Goal: Task Accomplishment & Management: Use online tool/utility

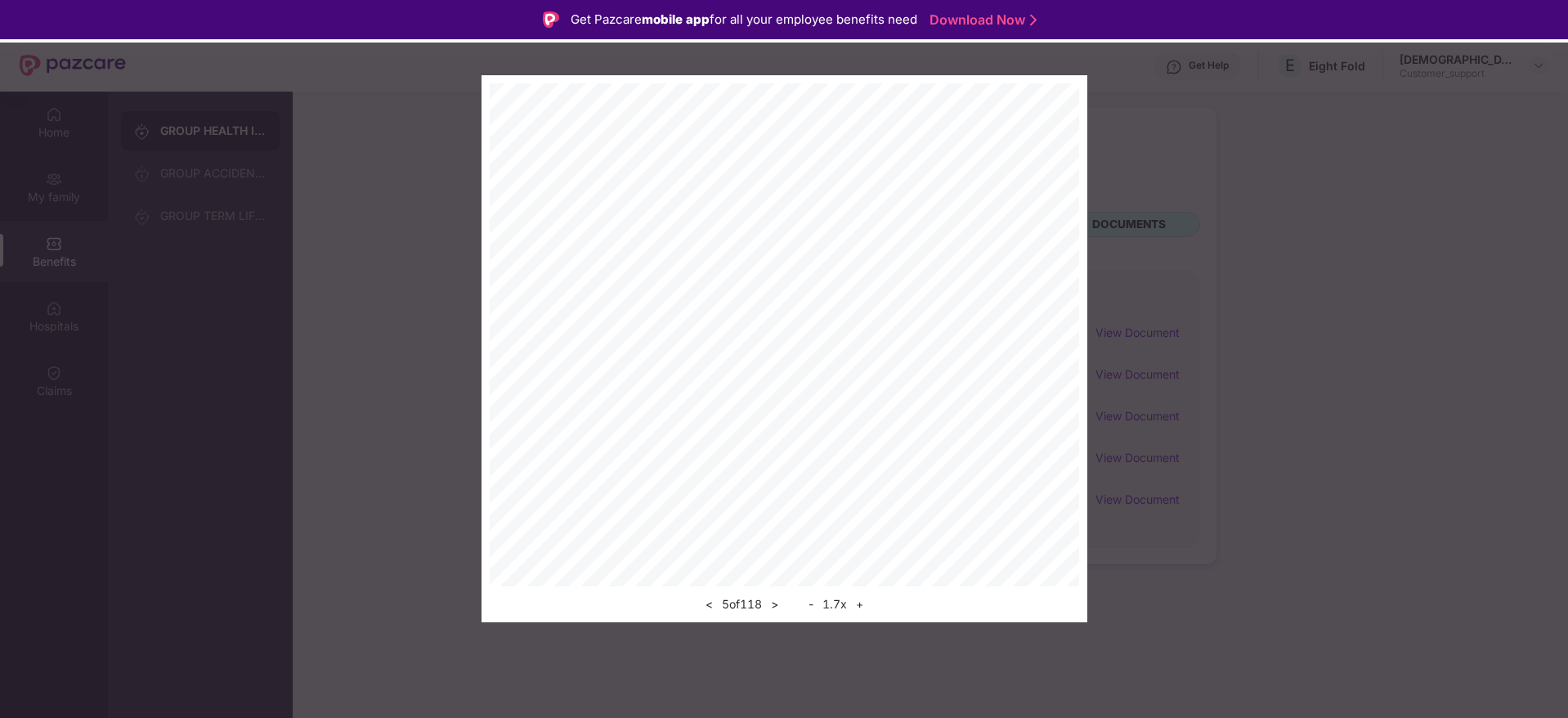
scroll to position [92, 0]
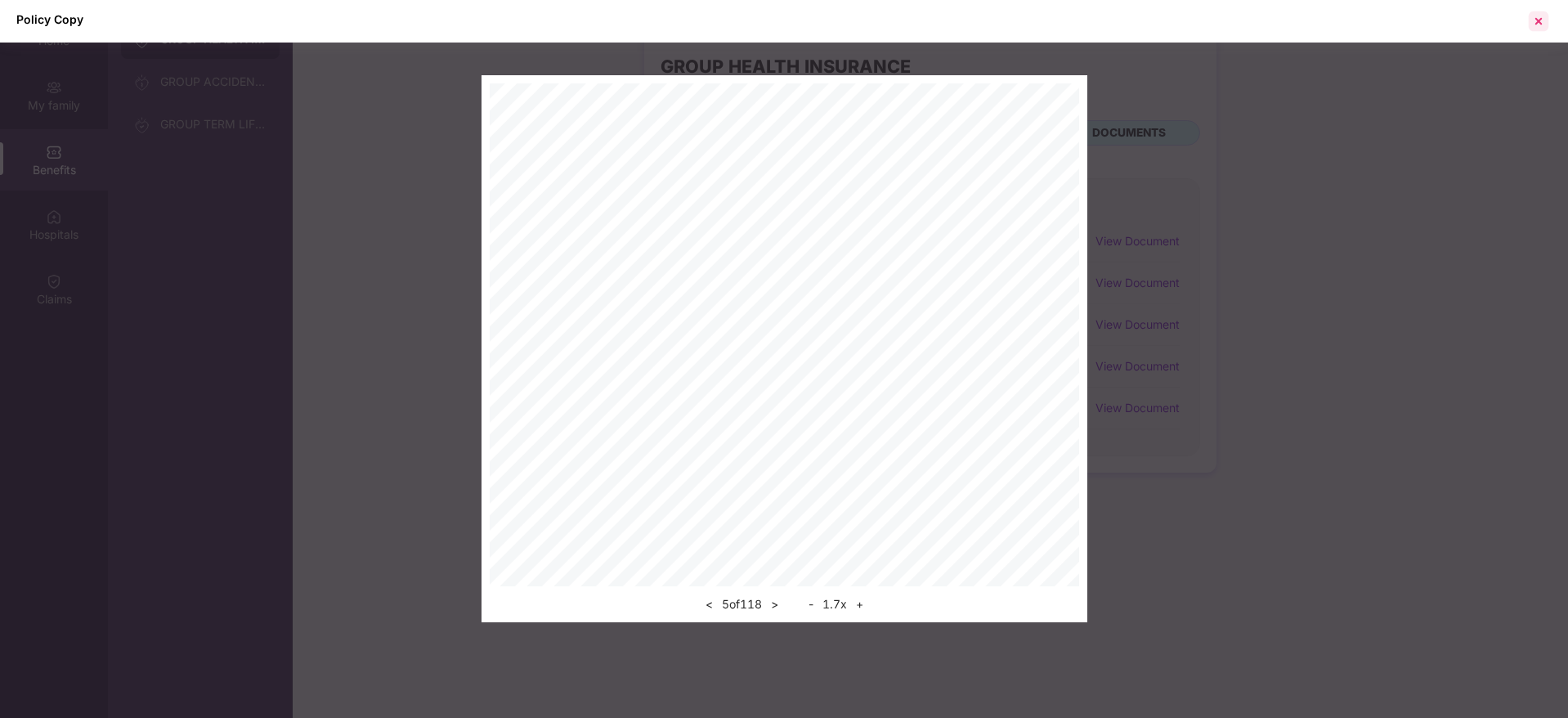
click at [1539, 24] on div at bounding box center [1538, 21] width 27 height 27
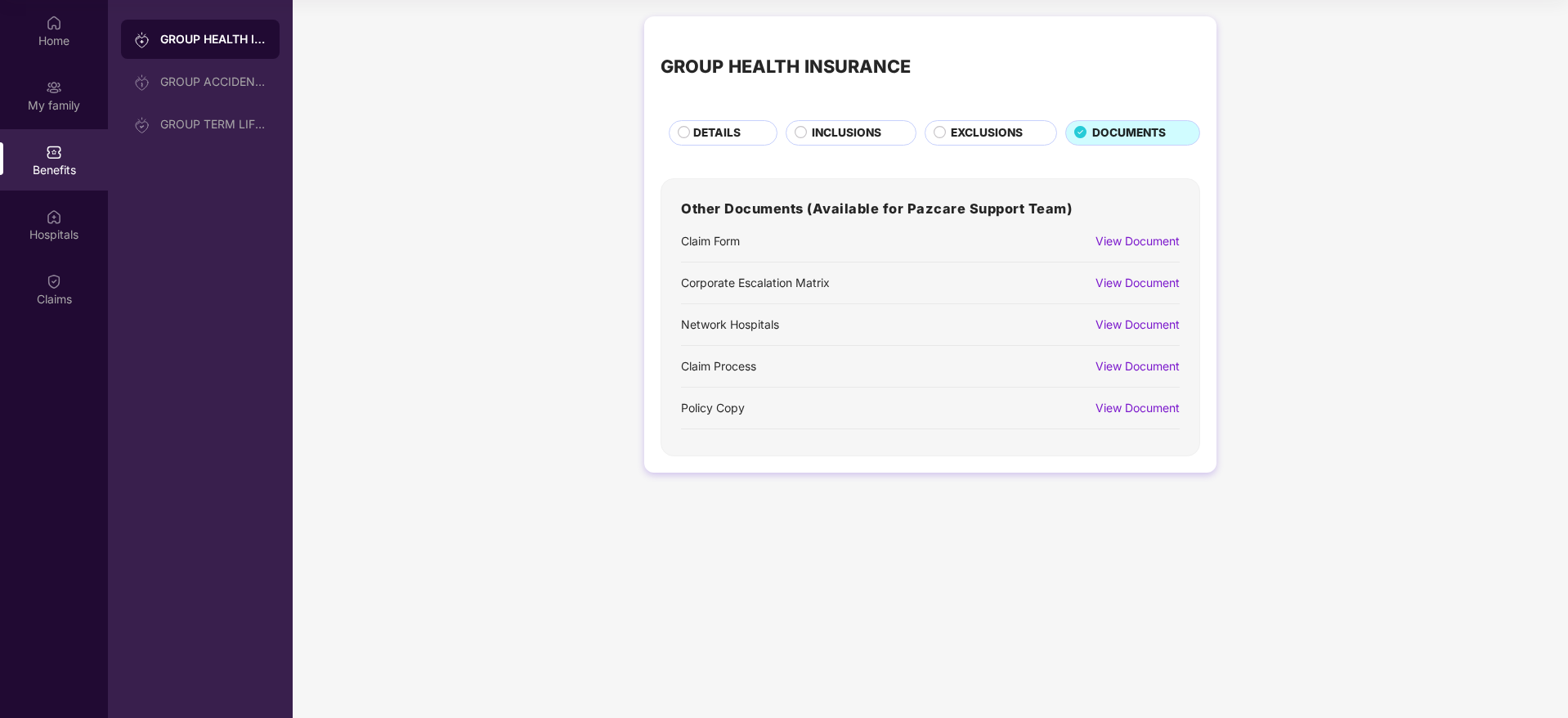
click at [1500, 106] on div "GROUP HEALTH INSURANCE DETAILS INCLUSIONS EXCLUSIONS DOCUMENTS Other Documents …" at bounding box center [930, 253] width 1275 height 490
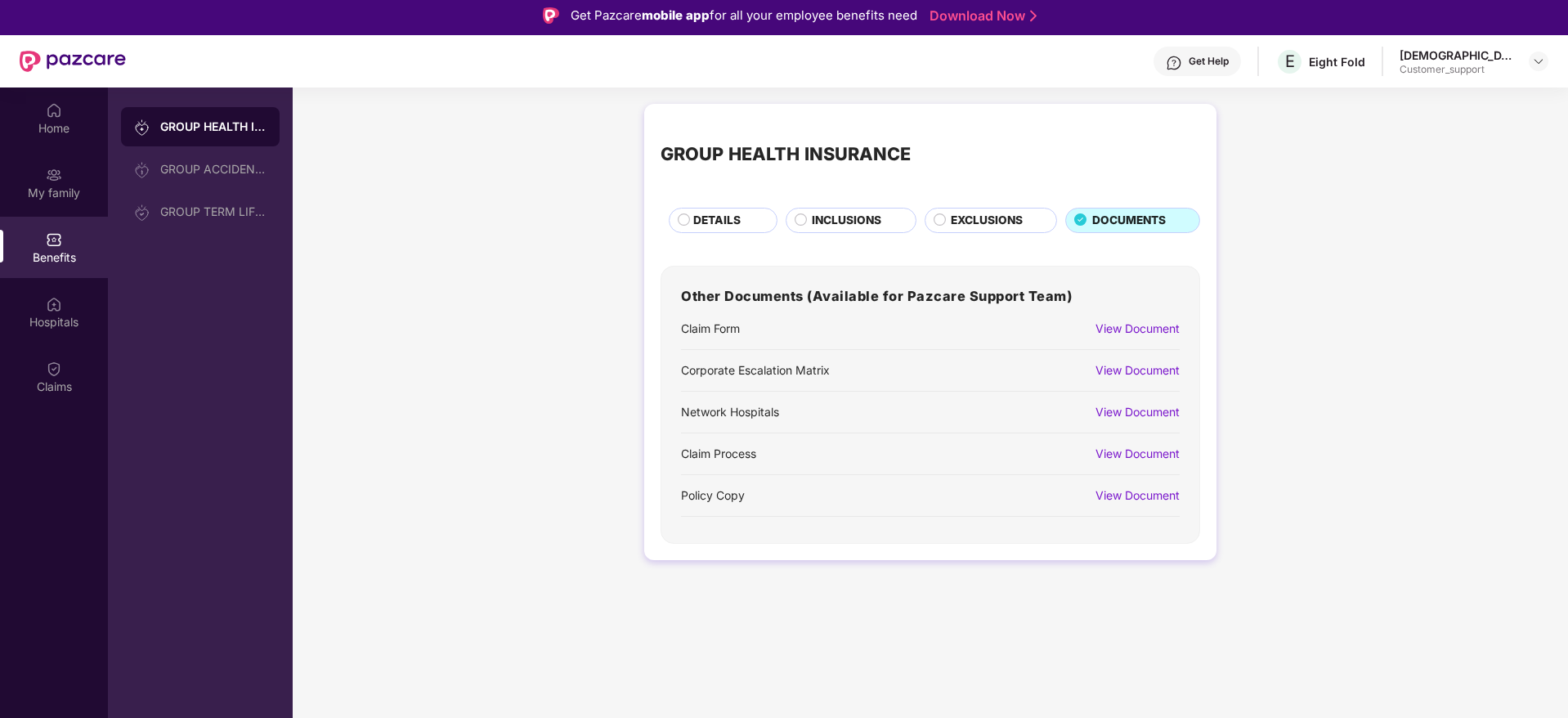
scroll to position [0, 0]
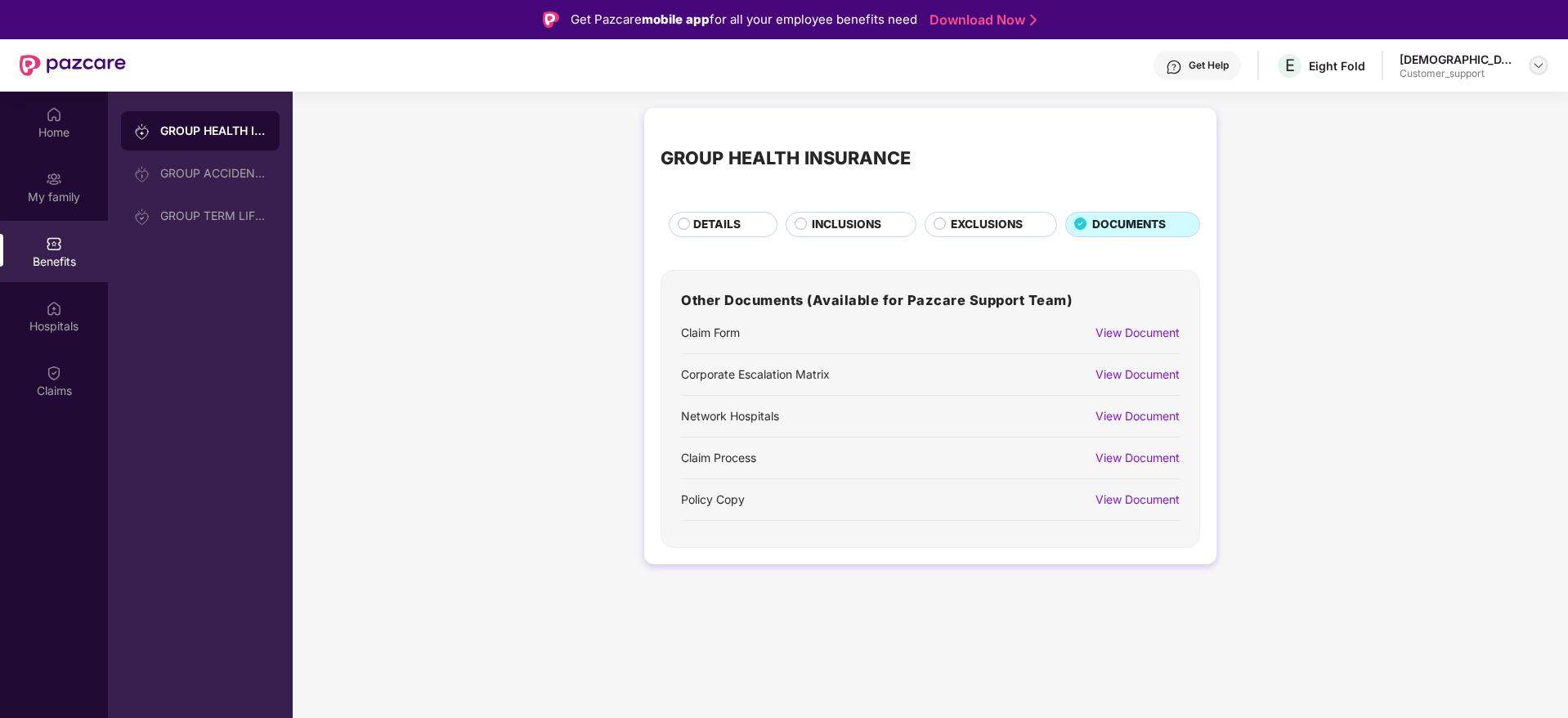
click at [1544, 62] on img at bounding box center [1538, 65] width 13 height 13
click at [1461, 100] on div "Switch to support view" at bounding box center [1462, 104] width 212 height 32
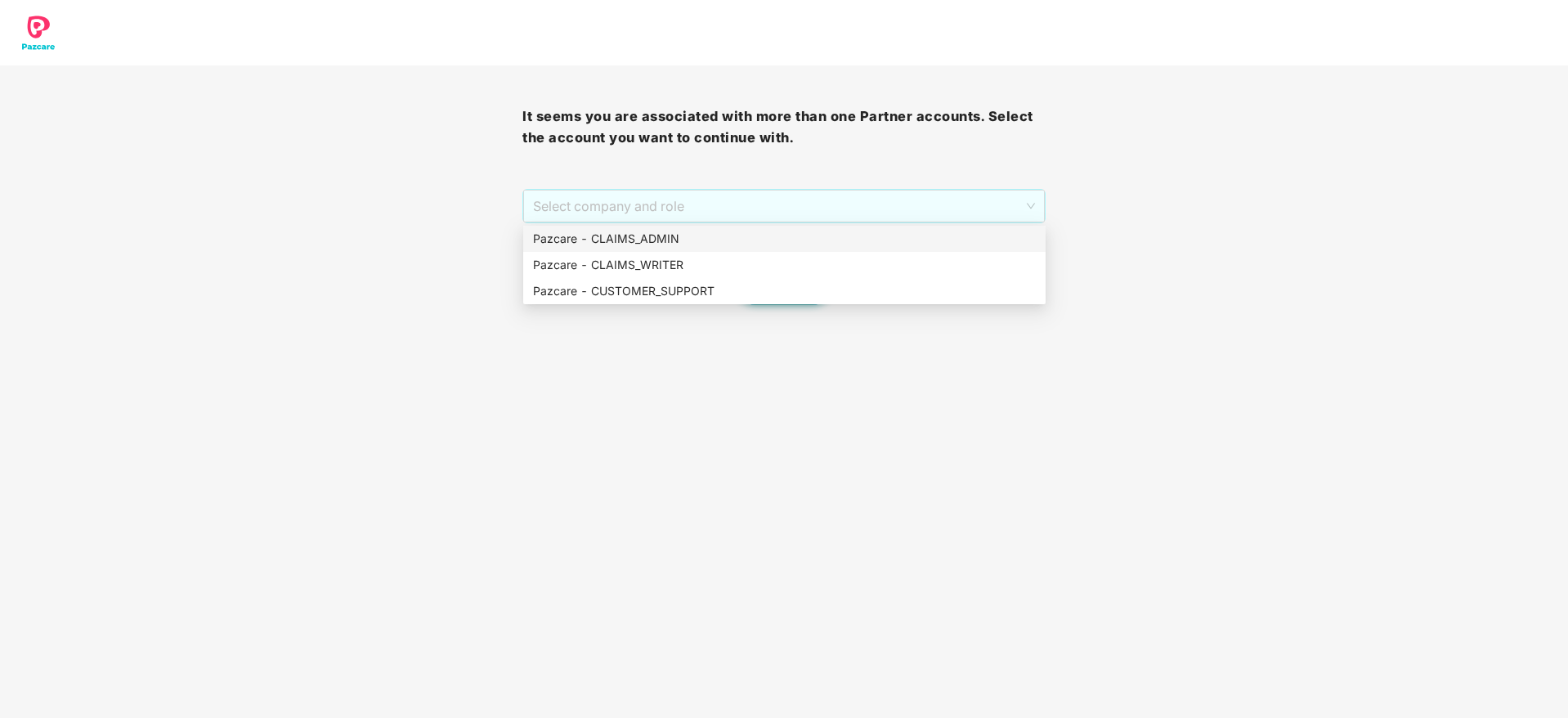
drag, startPoint x: 779, startPoint y: 198, endPoint x: 774, endPoint y: 240, distance: 42.3
click at [774, 240] on body "It seems you are associated with more than one Partner accounts. Select the acc…" at bounding box center [784, 359] width 1568 height 718
click at [774, 240] on div "Pazcare - CLAIMS_ADMIN" at bounding box center [784, 239] width 503 height 18
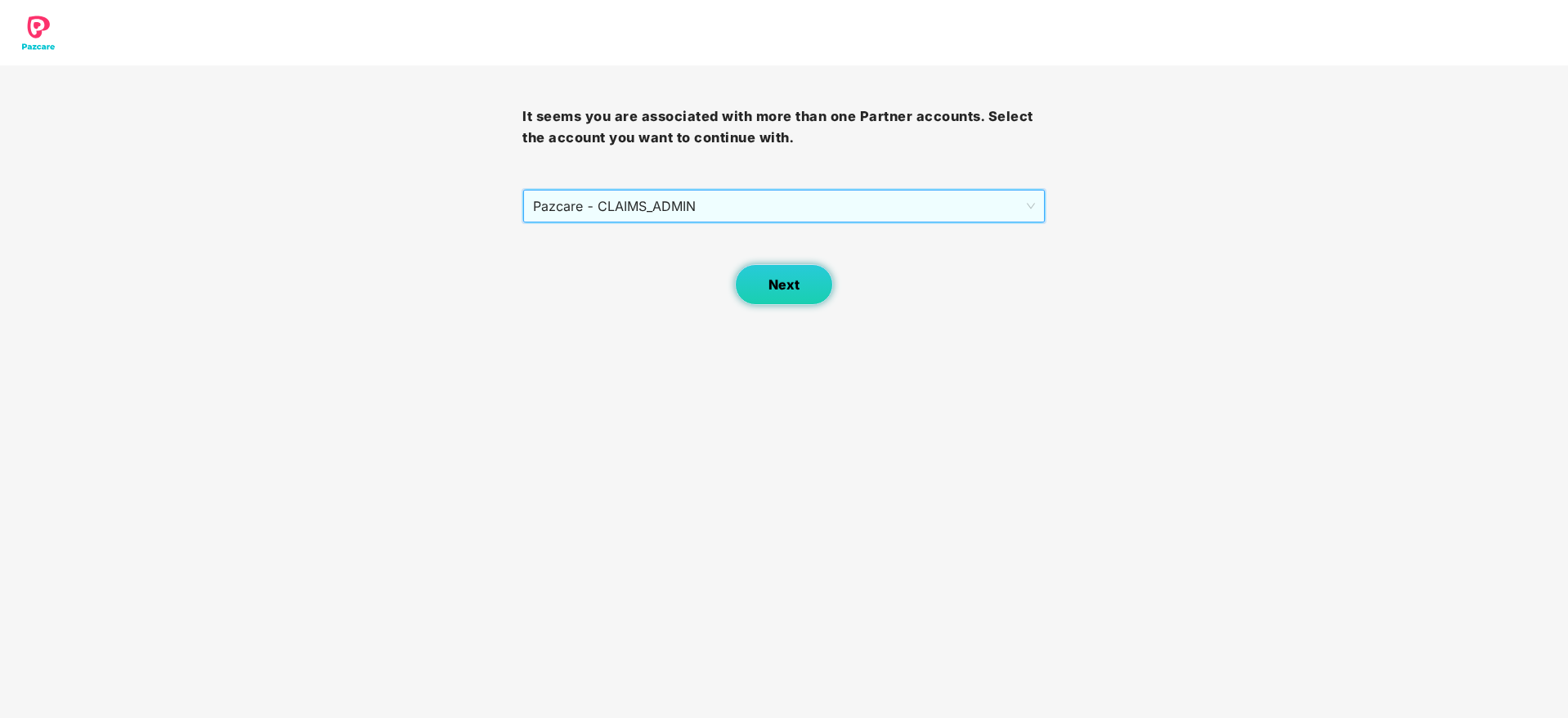
click at [804, 272] on button "Next" at bounding box center [784, 285] width 98 height 41
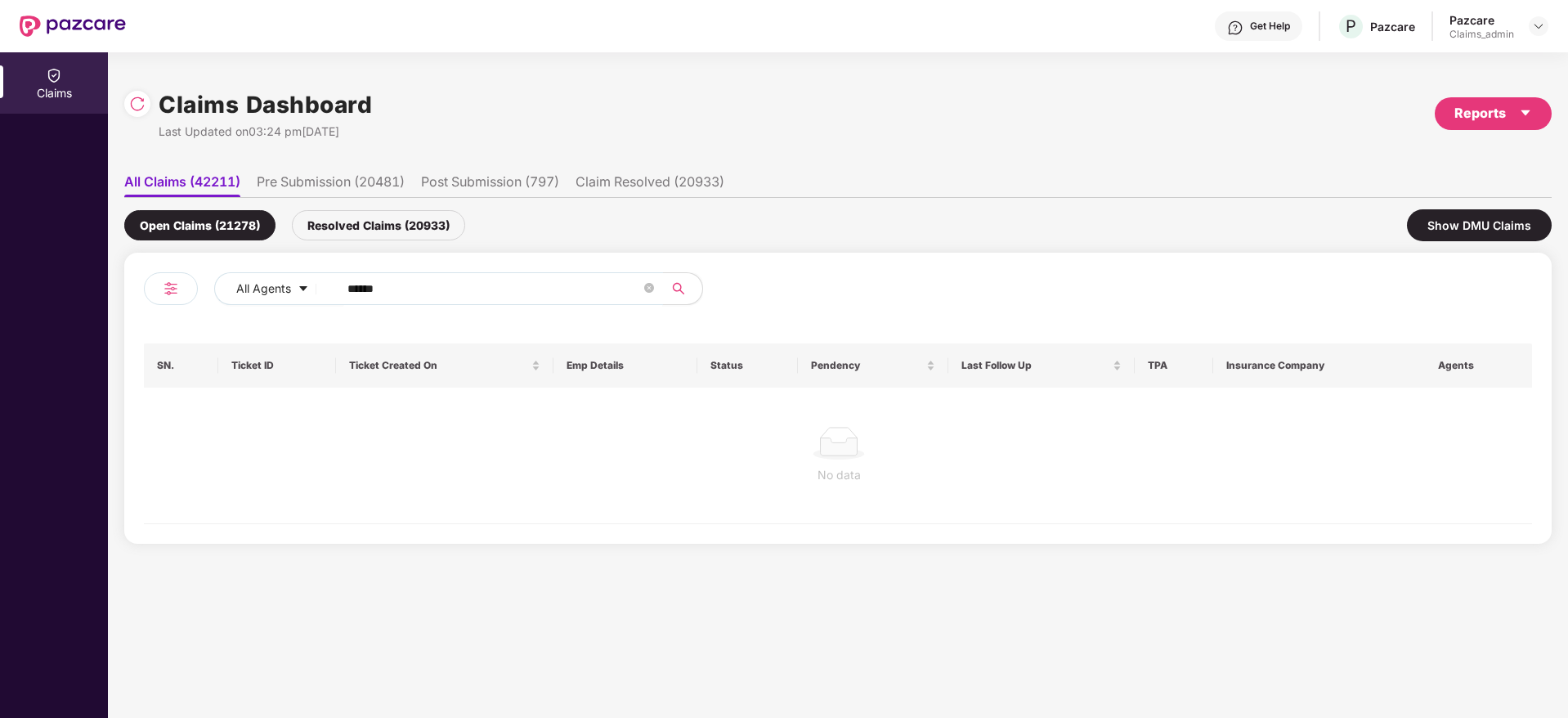
drag, startPoint x: 459, startPoint y: 293, endPoint x: 278, endPoint y: 309, distance: 181.7
click at [278, 309] on div "All Agents ******" at bounding box center [490, 295] width 694 height 46
paste input "text"
type input "******"
click at [380, 220] on div "Resolved Claims (20933)" at bounding box center [378, 225] width 174 height 30
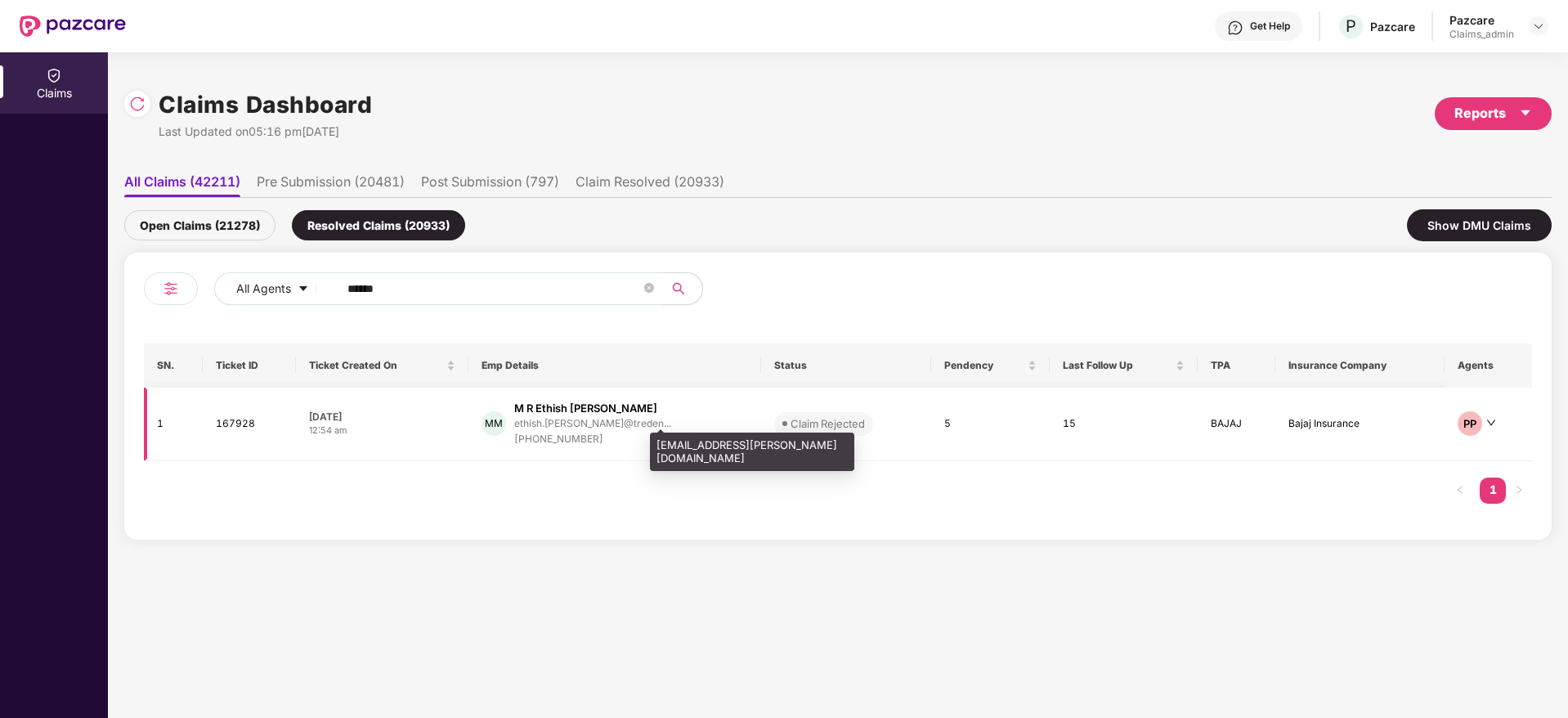
click at [579, 422] on div "ethish.[PERSON_NAME]@treden..." at bounding box center [593, 423] width 157 height 10
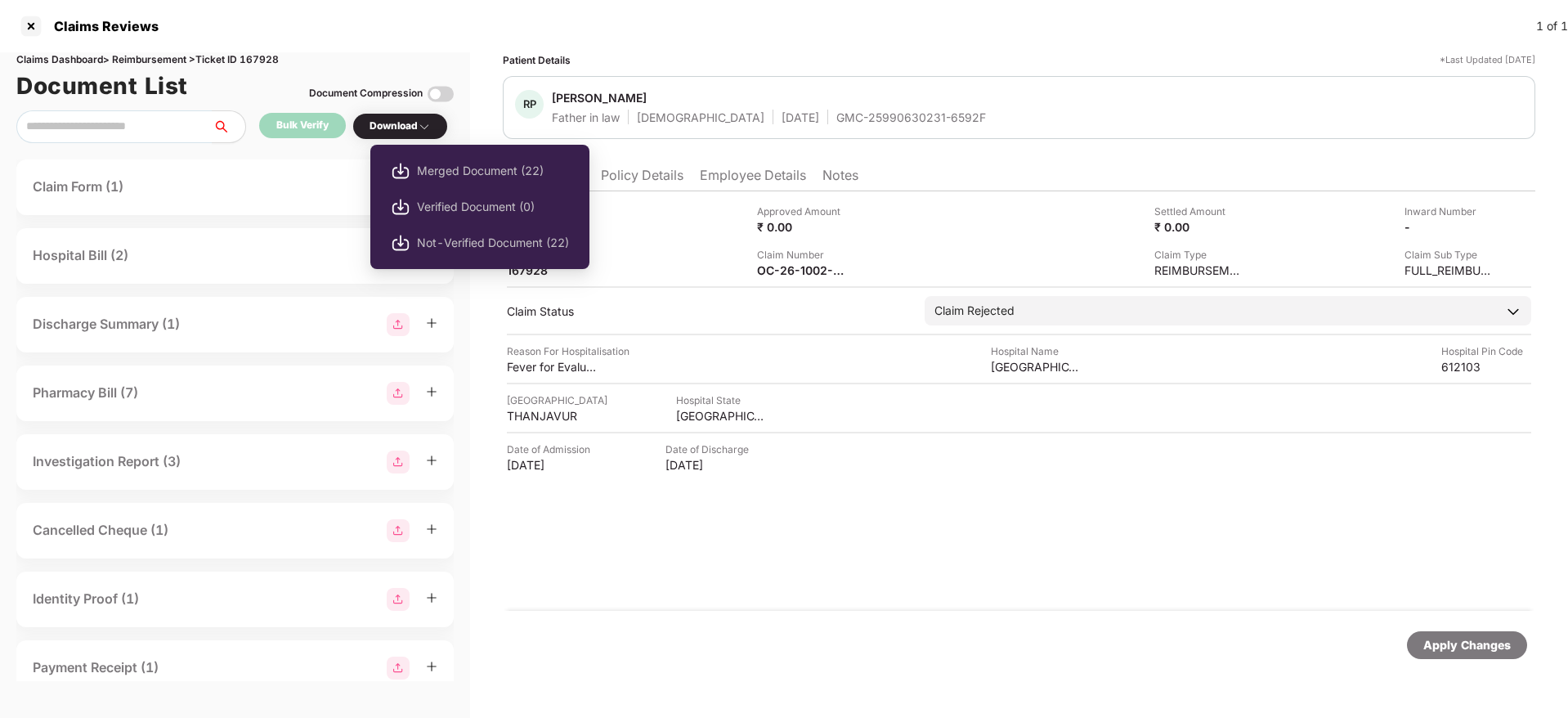
click at [397, 132] on div "Download" at bounding box center [400, 127] width 62 height 15
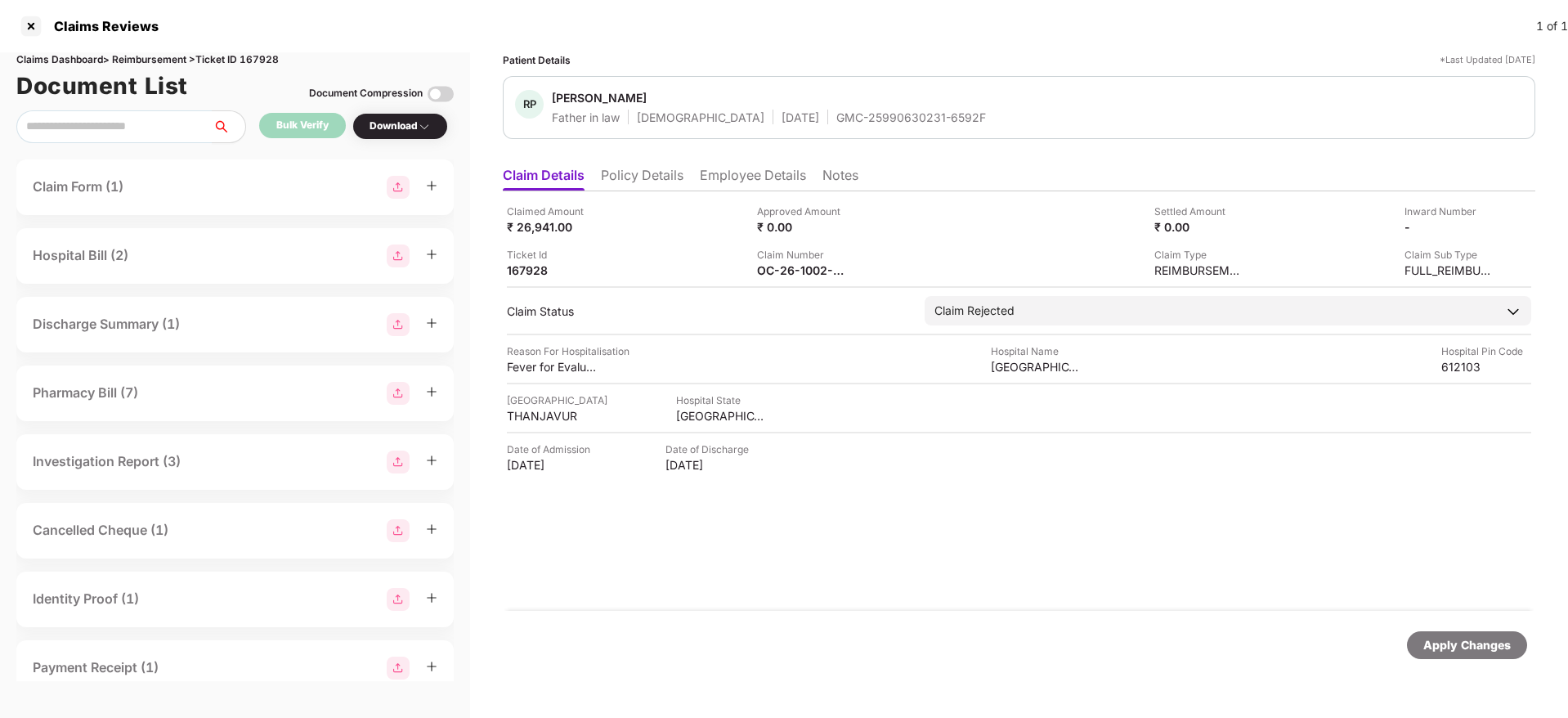
click at [397, 132] on div "Download" at bounding box center [400, 127] width 62 height 15
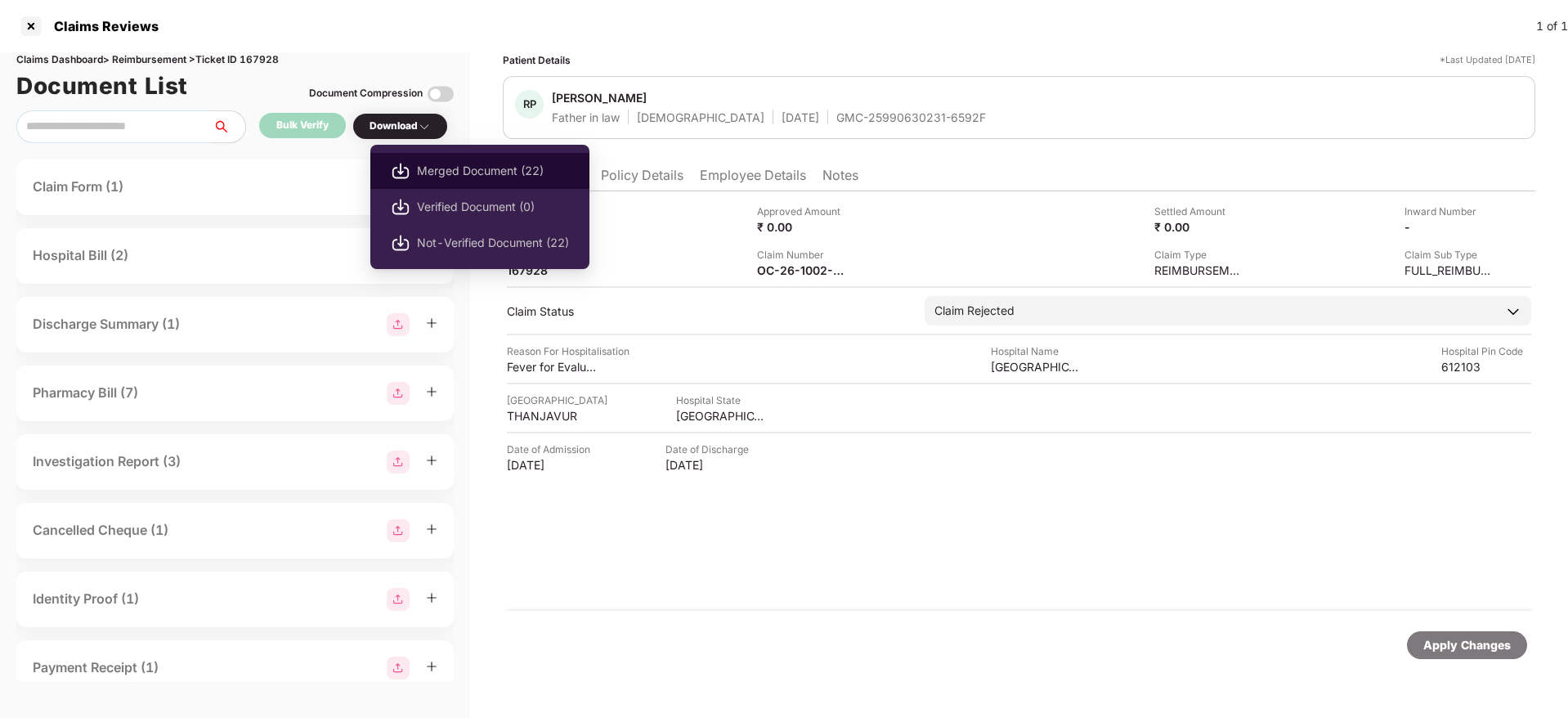
click at [447, 166] on span "Merged Document (22)" at bounding box center [493, 170] width 152 height 18
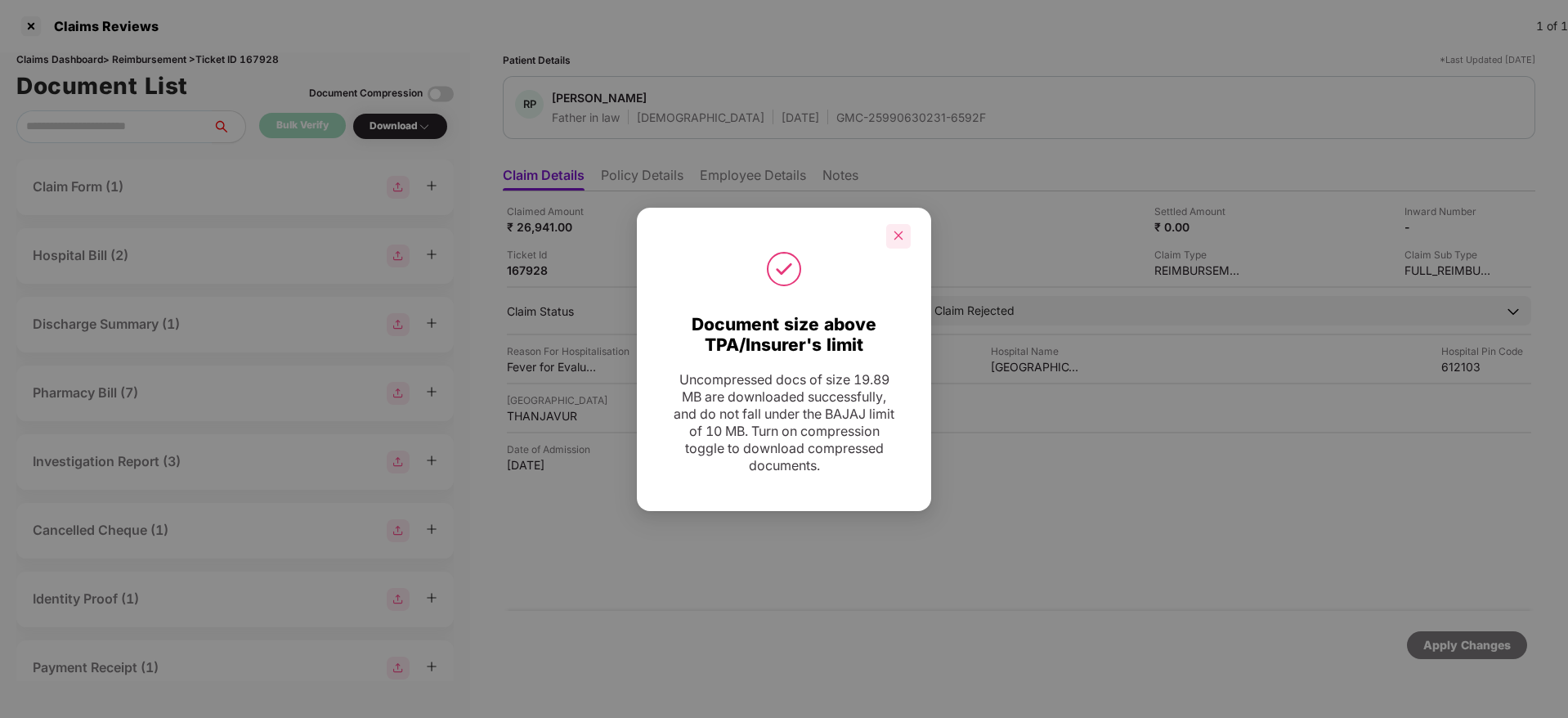
click at [894, 240] on icon "close" at bounding box center [898, 235] width 11 height 11
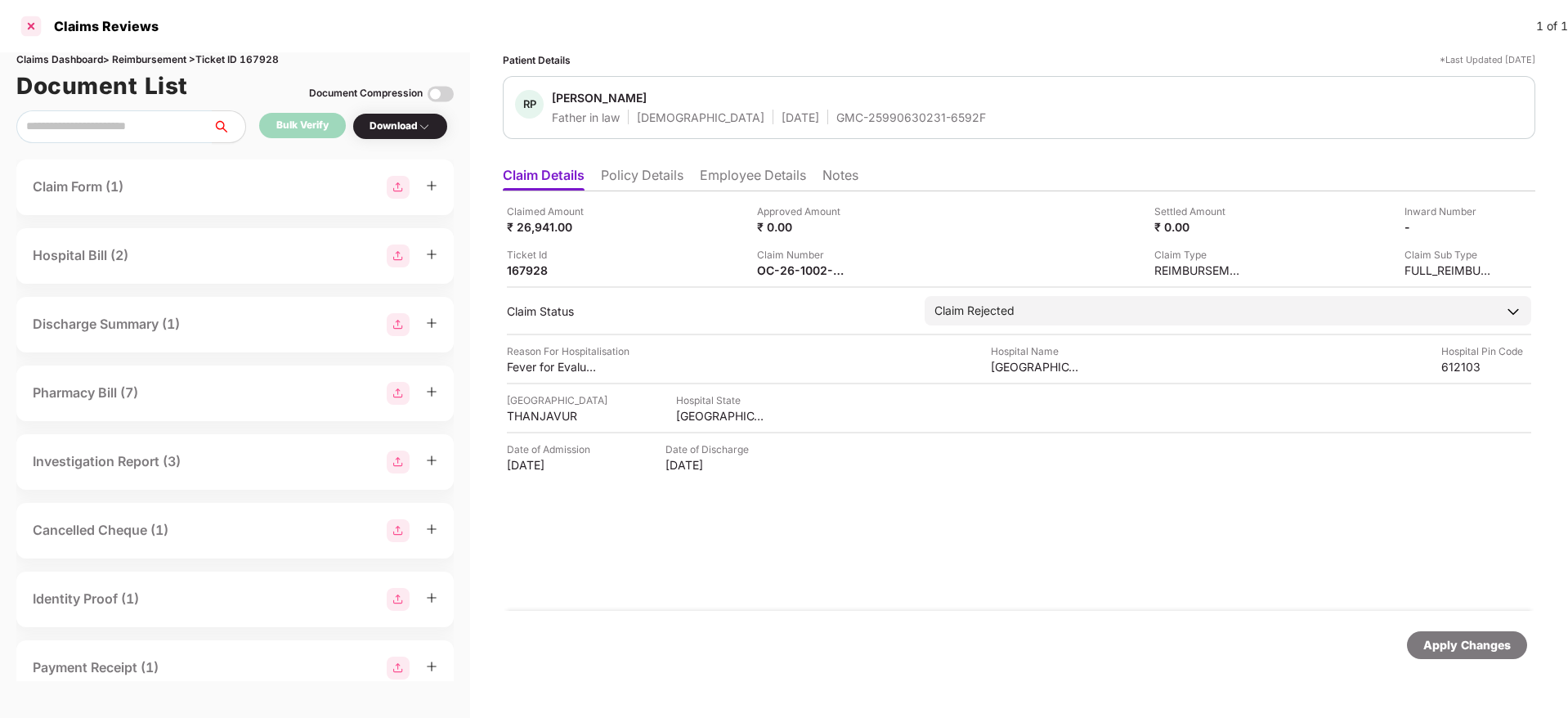
click at [28, 16] on div at bounding box center [31, 26] width 27 height 27
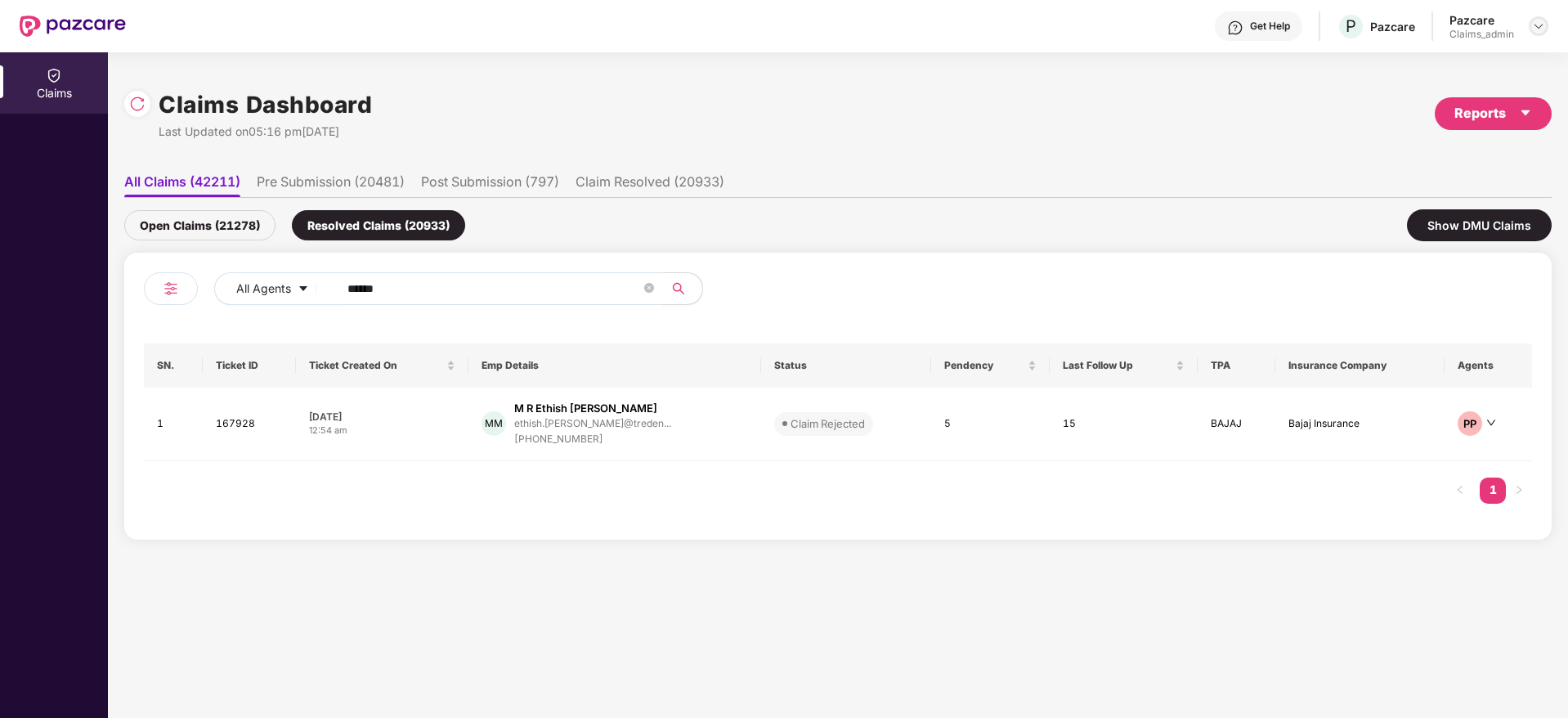
click at [1541, 34] on div at bounding box center [1538, 26] width 20 height 20
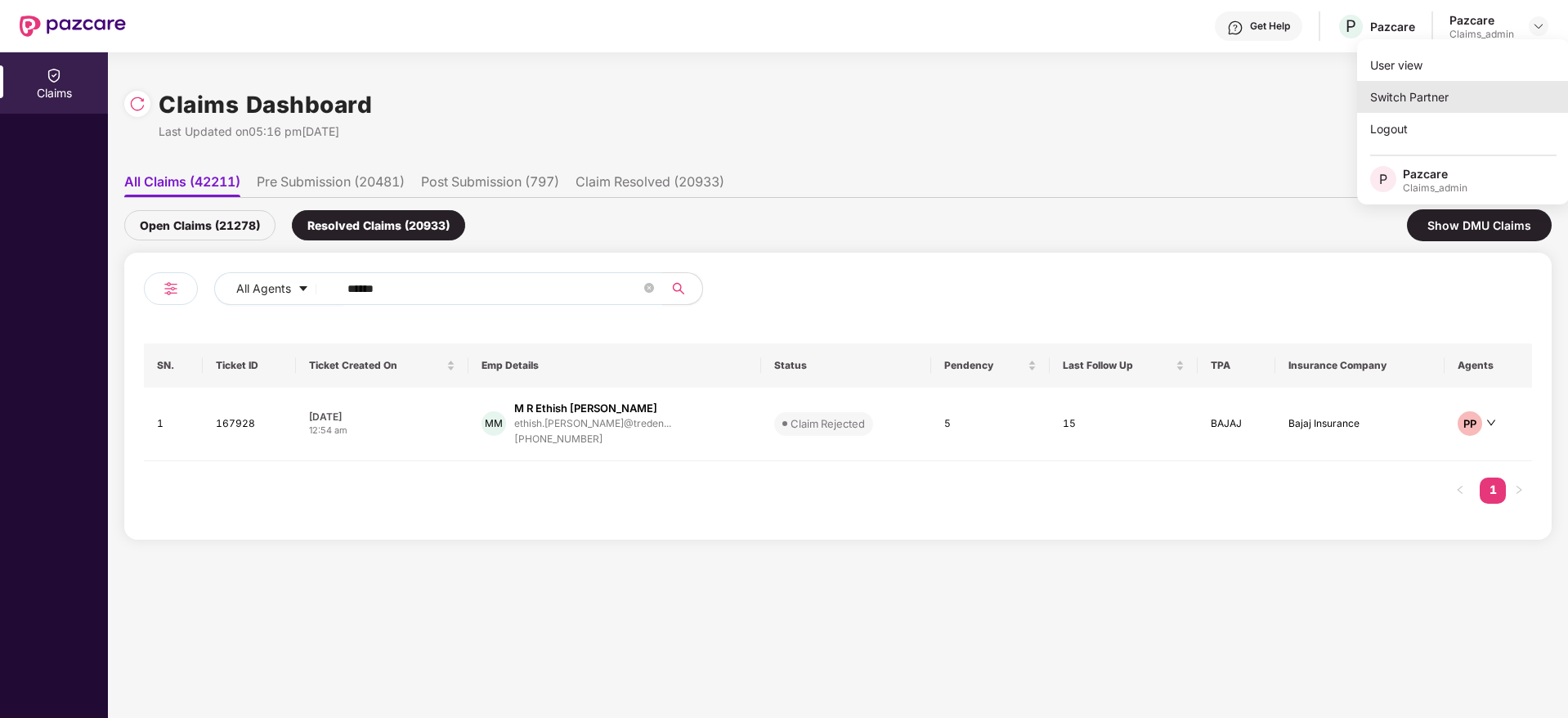
click at [1463, 95] on div "Switch Partner" at bounding box center [1464, 97] width 212 height 32
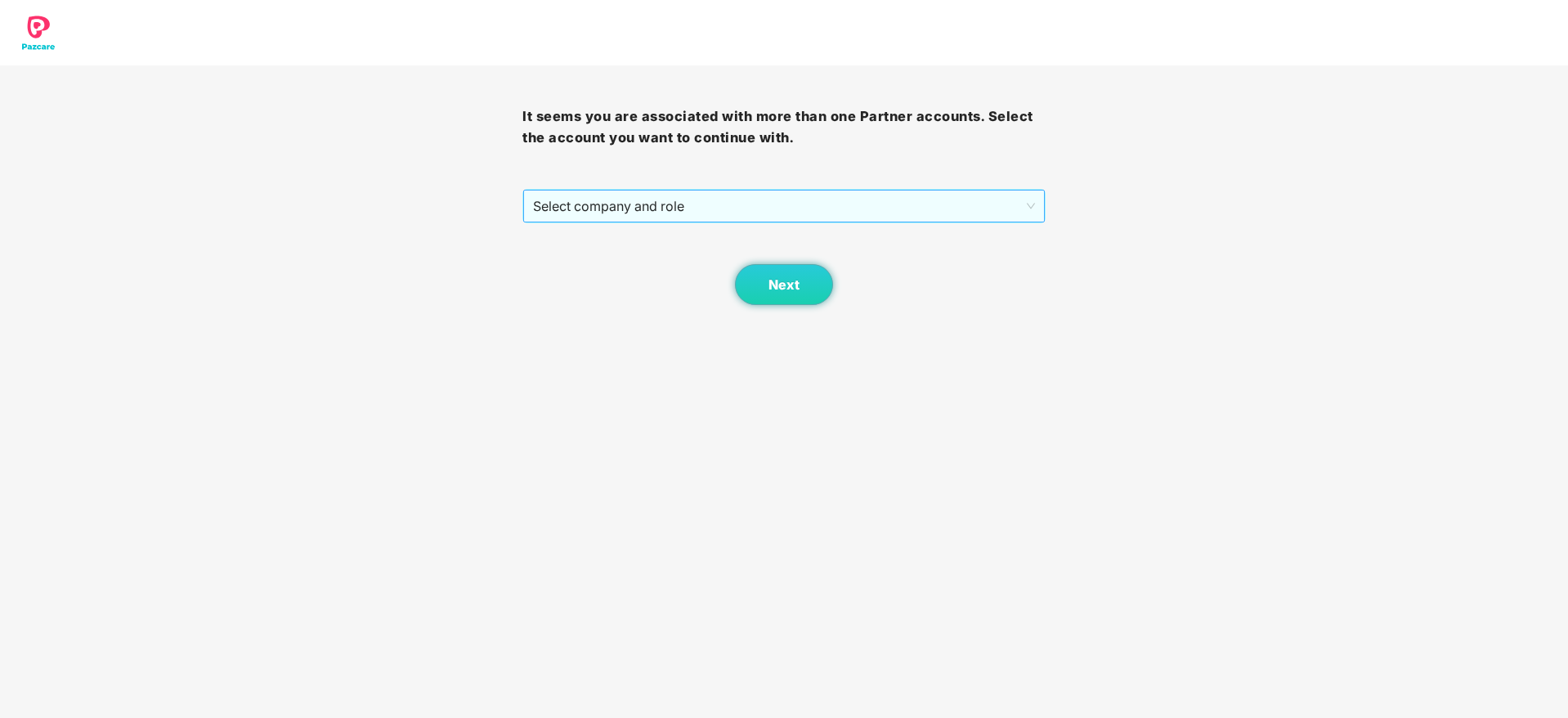
drag, startPoint x: 952, startPoint y: 184, endPoint x: 952, endPoint y: 200, distance: 16.0
click at [952, 200] on div "It seems you are associated with more than one Partner accounts. Select the acc…" at bounding box center [784, 185] width 523 height 240
click at [952, 200] on span "Select company and role" at bounding box center [784, 206] width 501 height 31
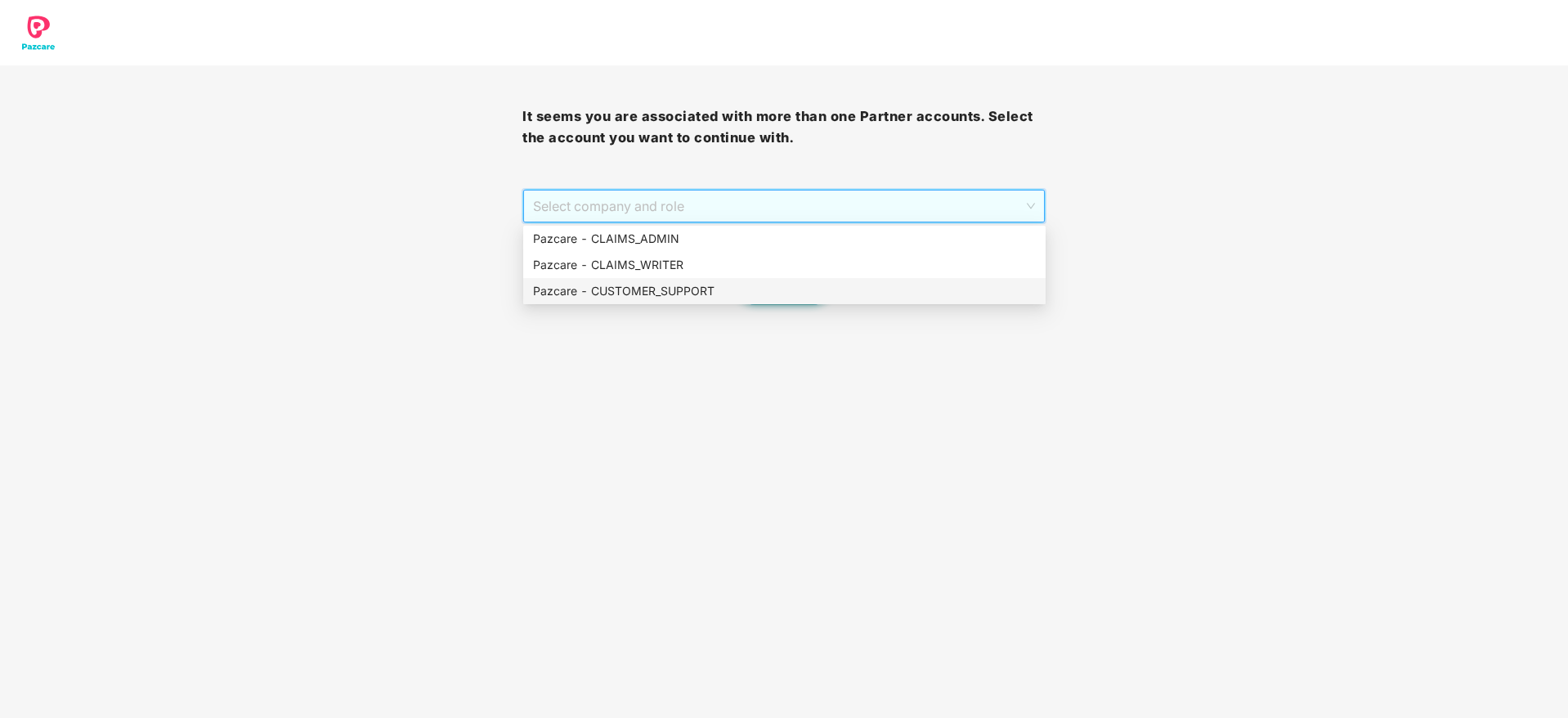
click at [947, 299] on div "Pazcare - CUSTOMER_SUPPORT" at bounding box center [784, 291] width 503 height 18
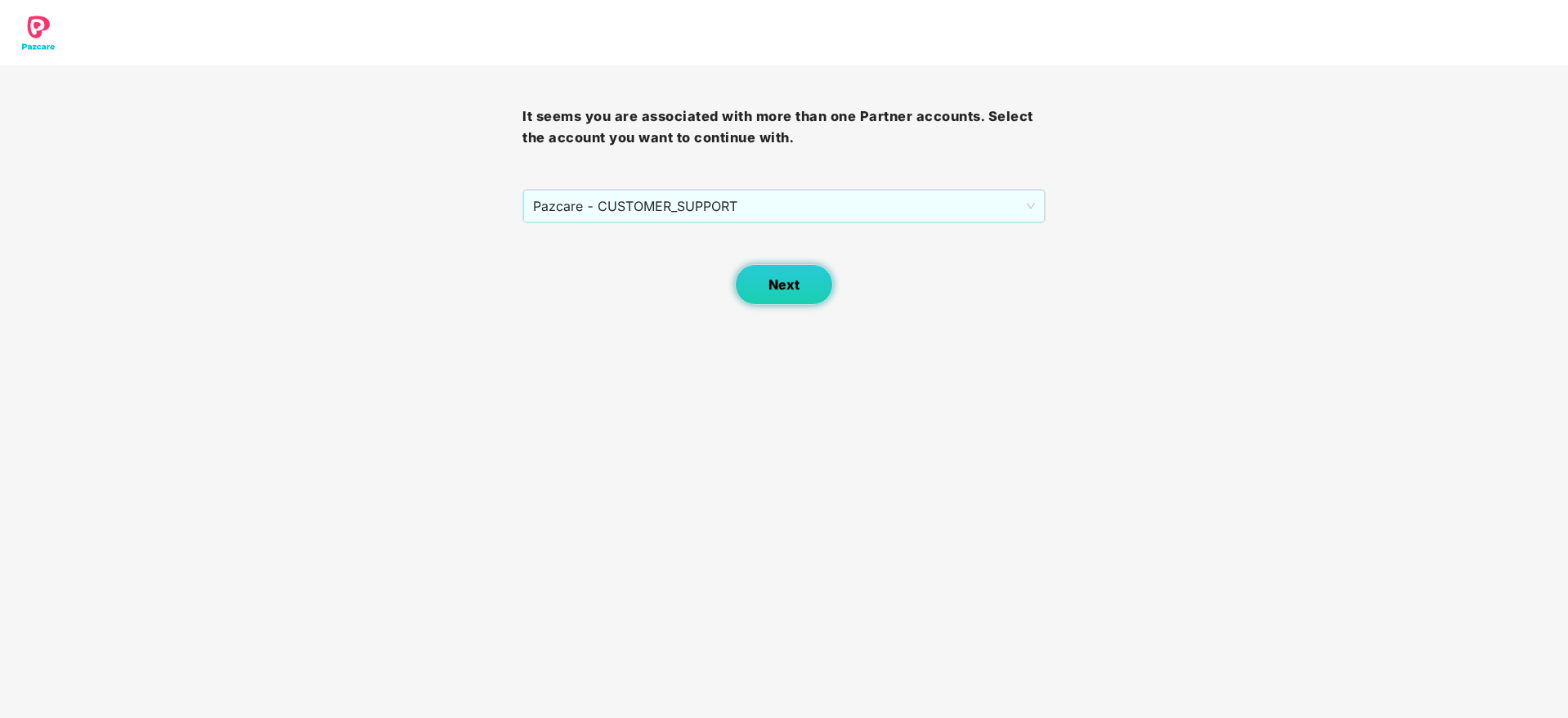
click at [790, 292] on span "Next" at bounding box center [784, 285] width 31 height 15
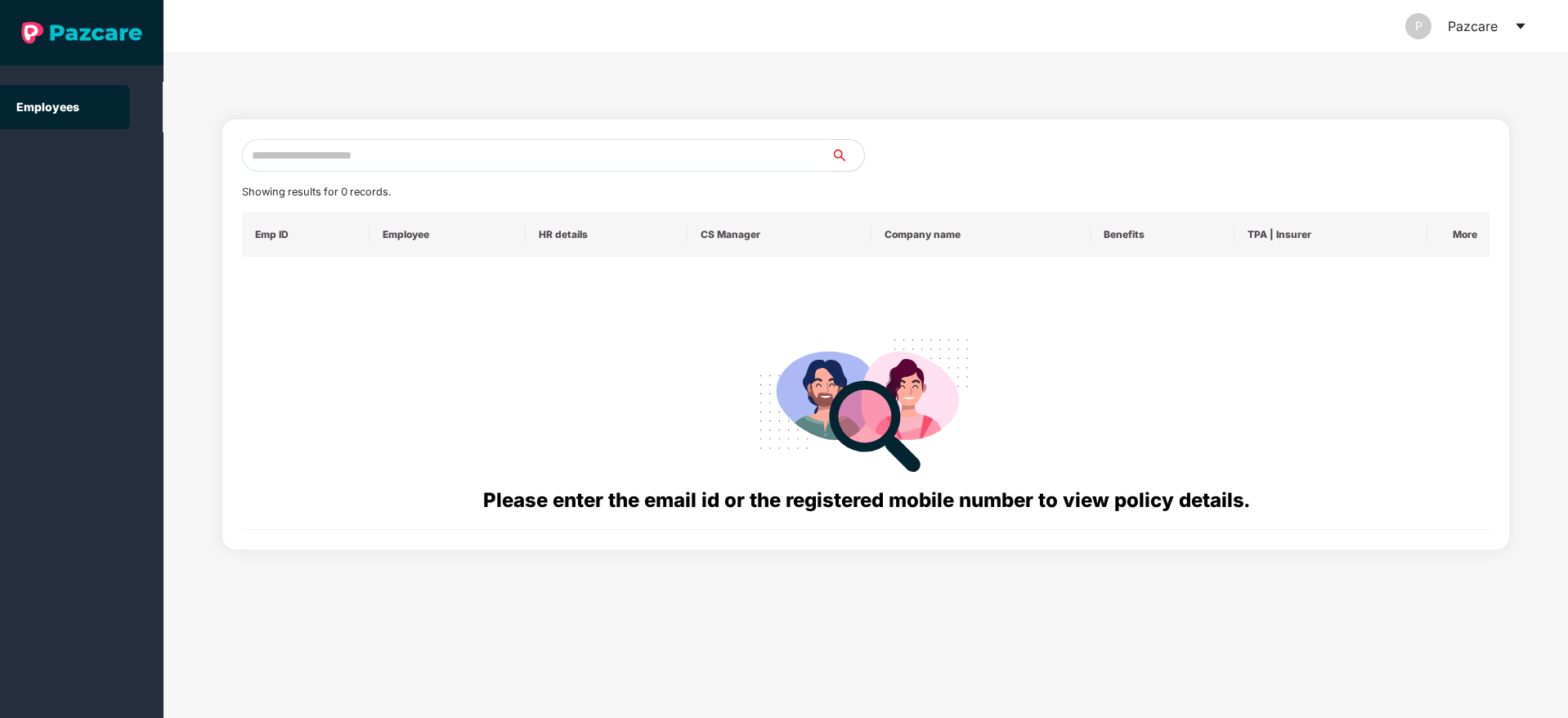
click at [708, 147] on input "text" at bounding box center [536, 155] width 589 height 33
paste input "**********"
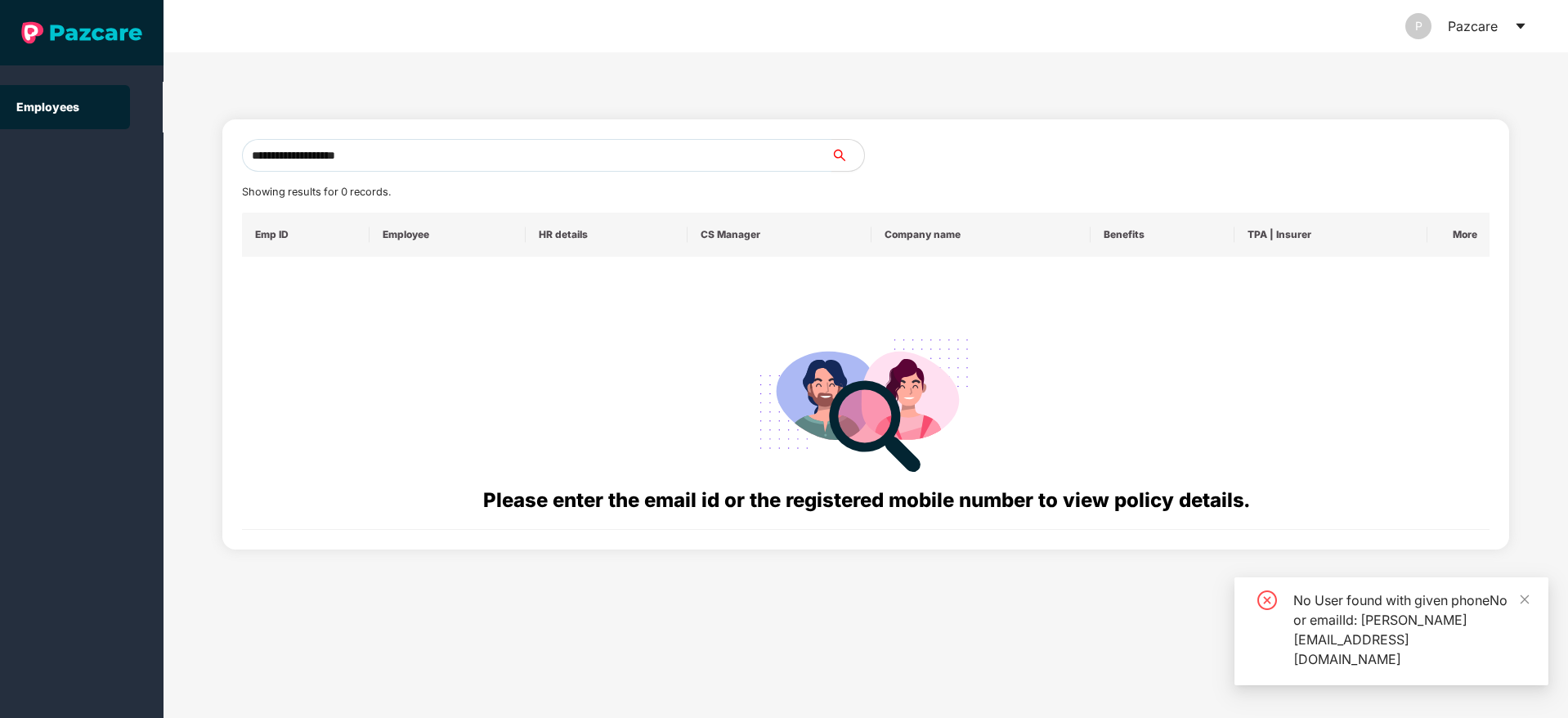
click at [253, 153] on input "**********" at bounding box center [536, 155] width 589 height 33
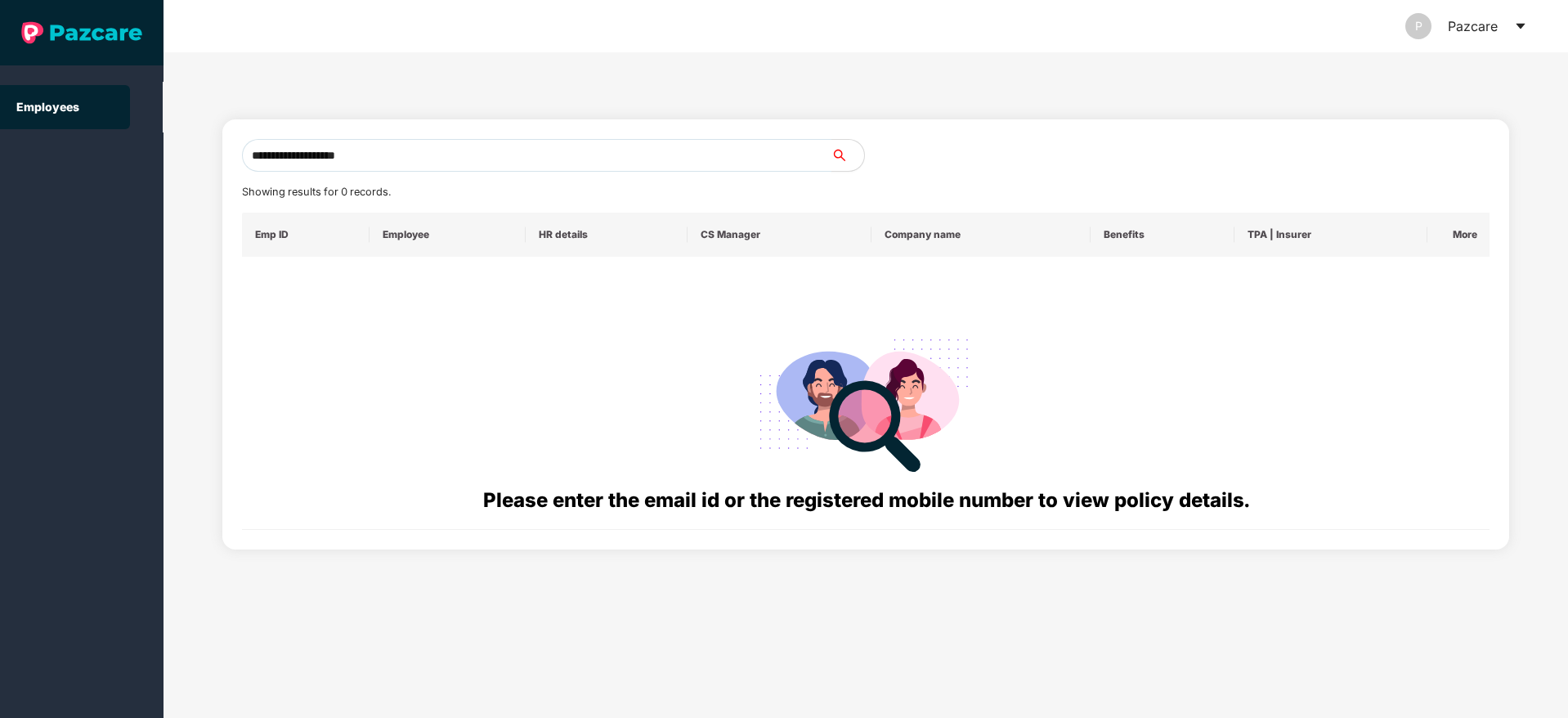
drag, startPoint x: 376, startPoint y: 157, endPoint x: 134, endPoint y: 175, distance: 242.7
click at [134, 175] on section "**********" at bounding box center [784, 359] width 1568 height 718
paste input "text"
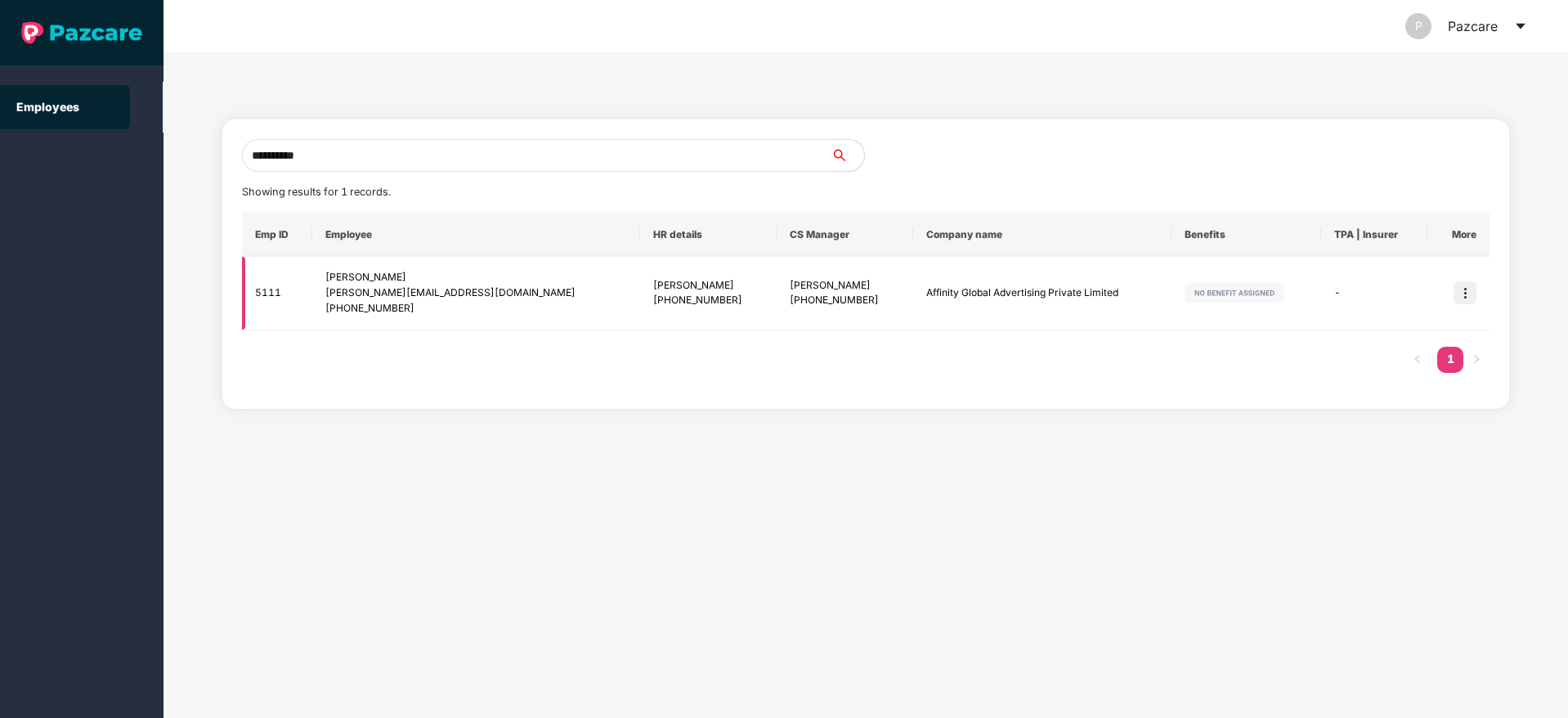
type input "**********"
click at [1462, 291] on img at bounding box center [1464, 293] width 23 height 23
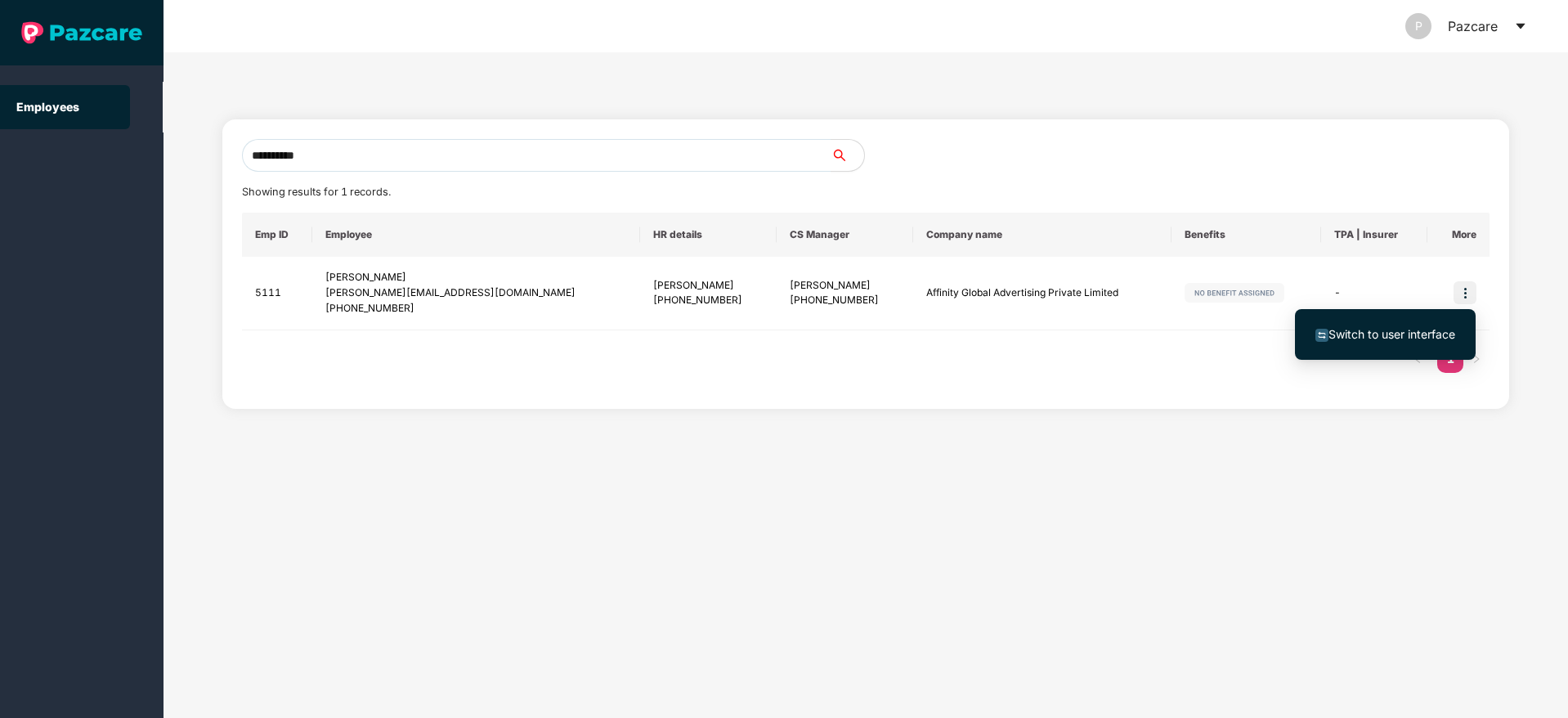
click at [1379, 335] on span "Switch to user interface" at bounding box center [1392, 334] width 127 height 14
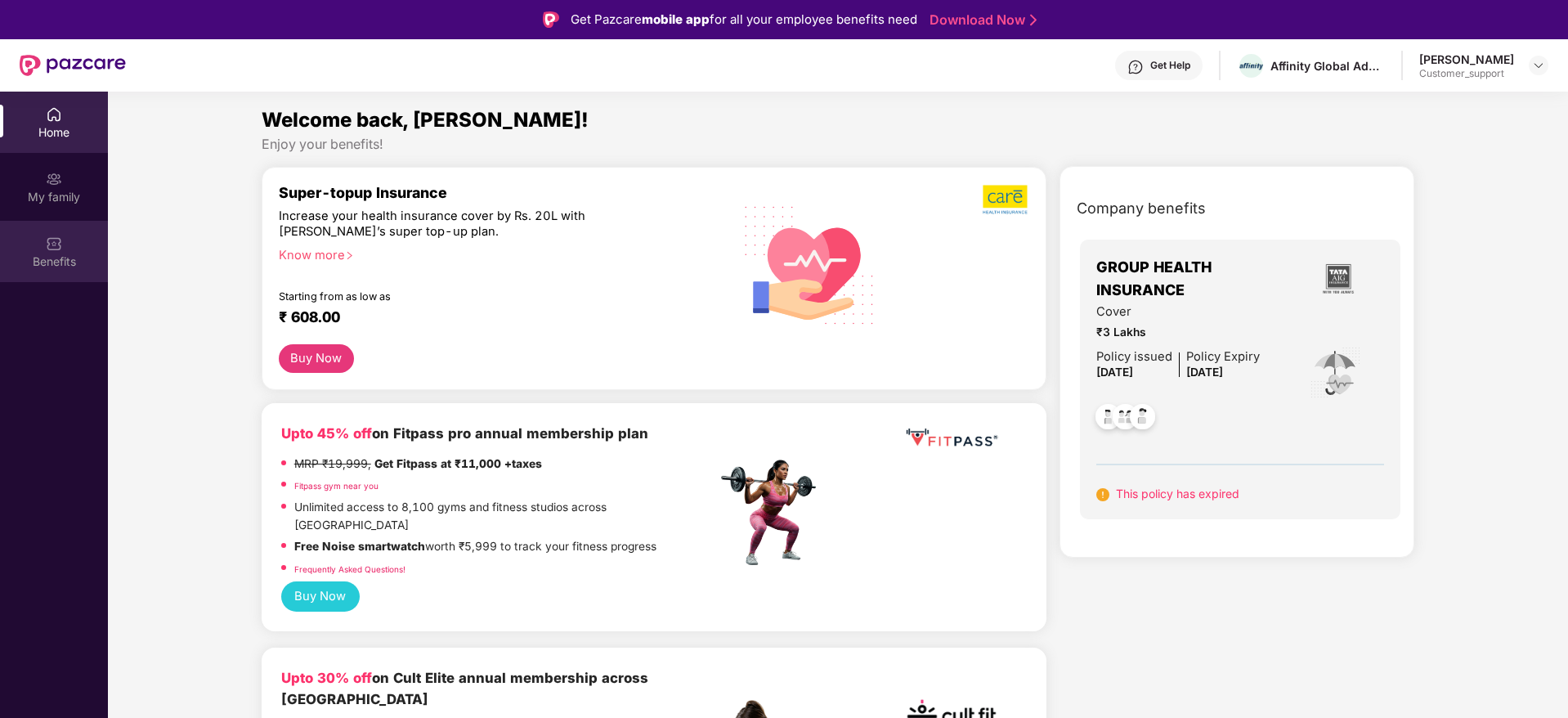
click at [48, 244] on img at bounding box center [54, 243] width 16 height 16
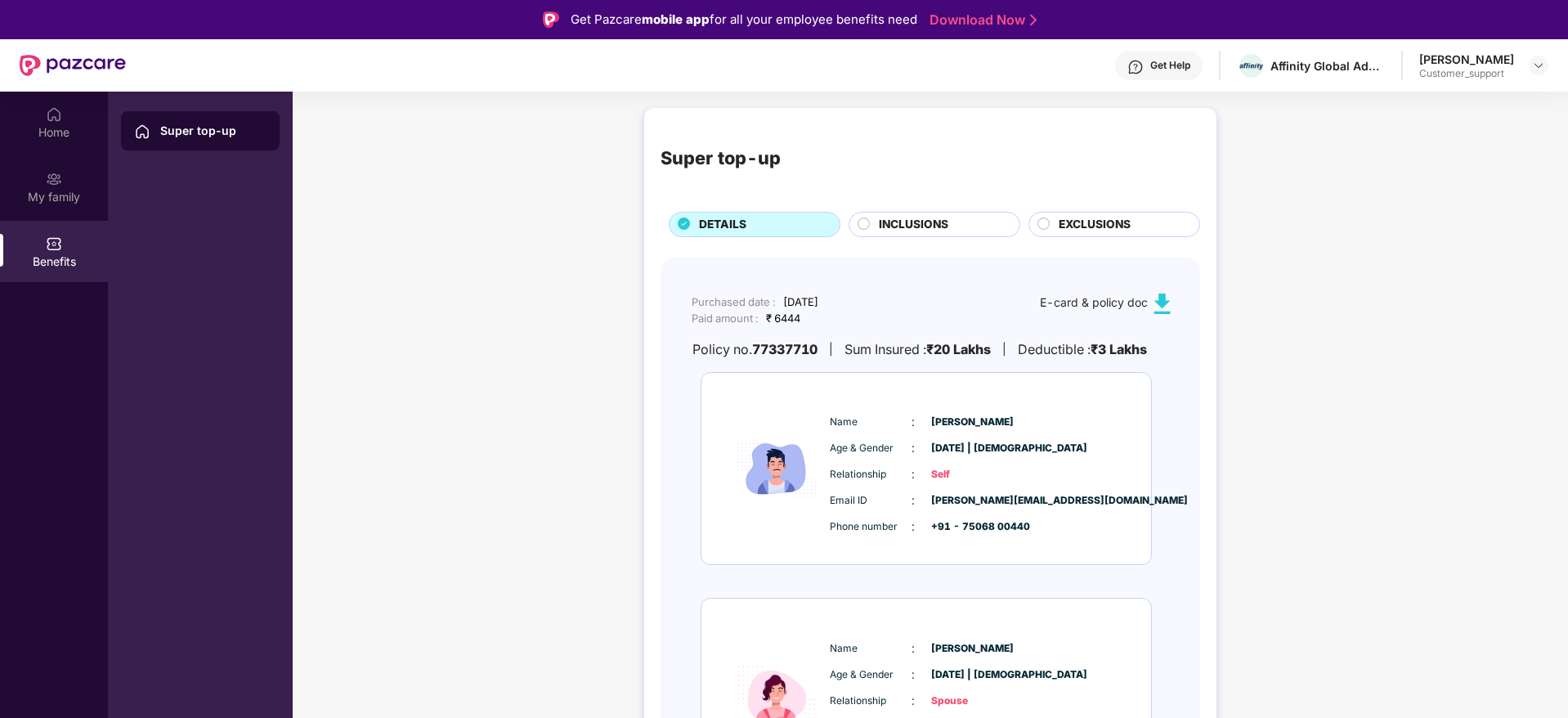
click at [894, 216] on span "INCLUSIONS" at bounding box center [913, 224] width 69 height 18
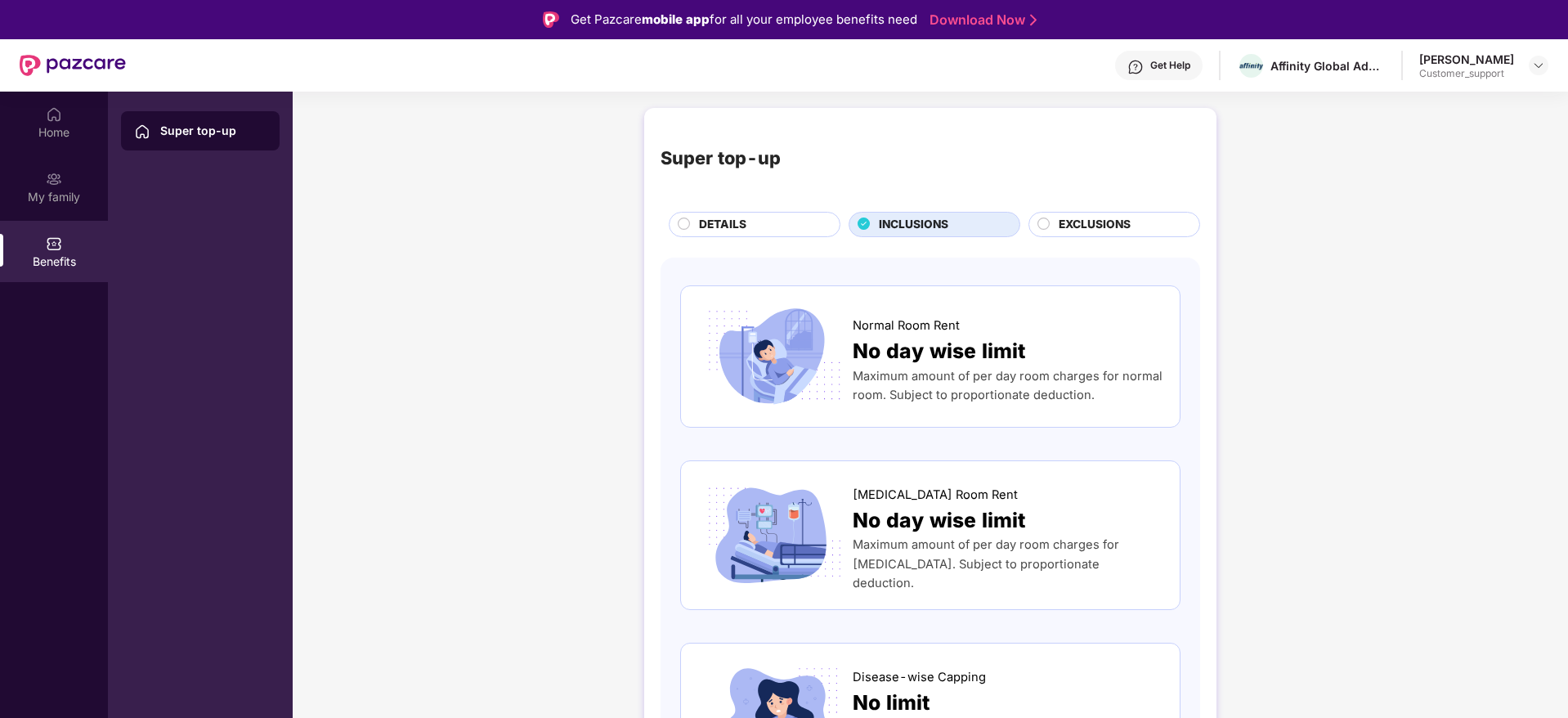
click at [766, 221] on div "DETAILS" at bounding box center [761, 226] width 140 height 21
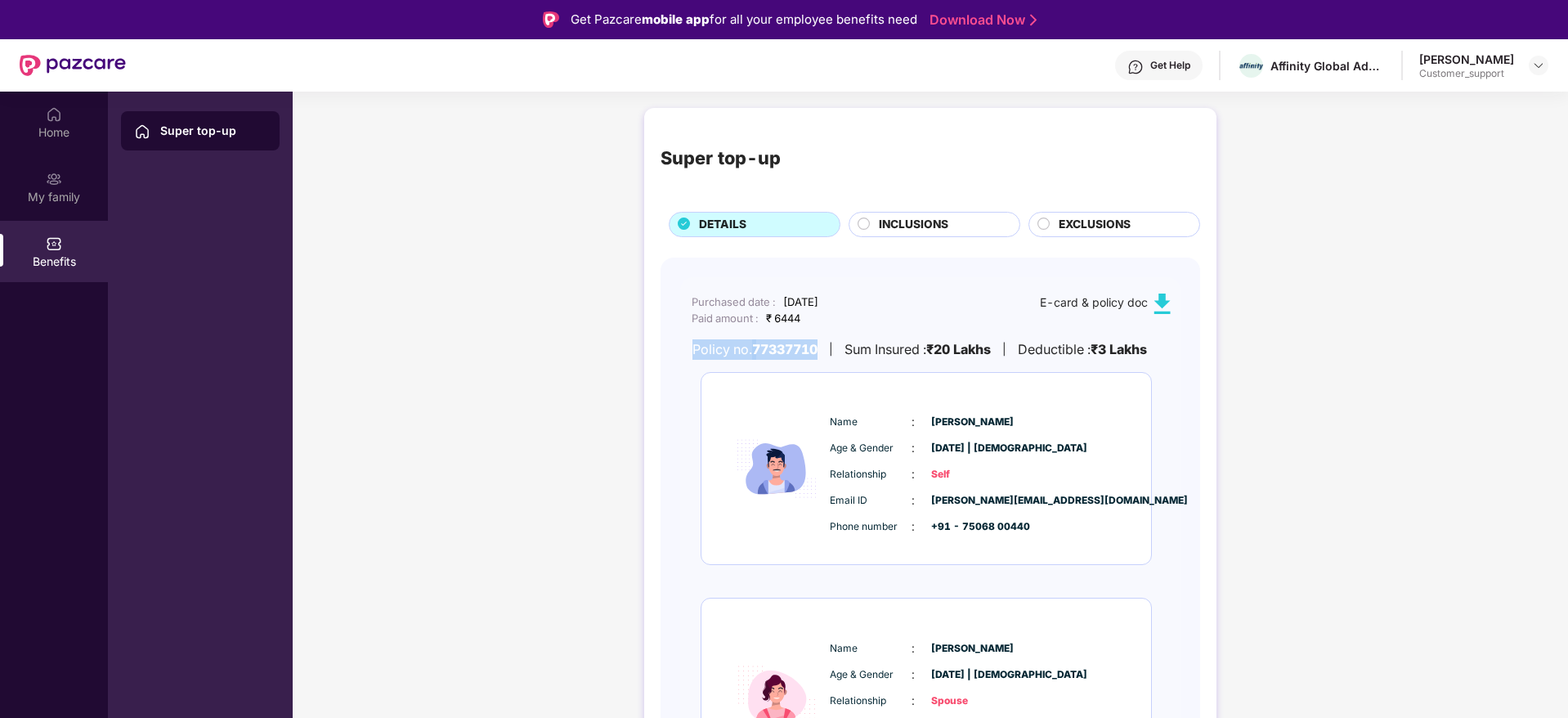
drag, startPoint x: 694, startPoint y: 352, endPoint x: 824, endPoint y: 345, distance: 130.2
click at [818, 345] on div "Policy no. 77337710" at bounding box center [755, 350] width 125 height 21
copy div "Policy no. 77337710"
